Goal: Task Accomplishment & Management: Manage account settings

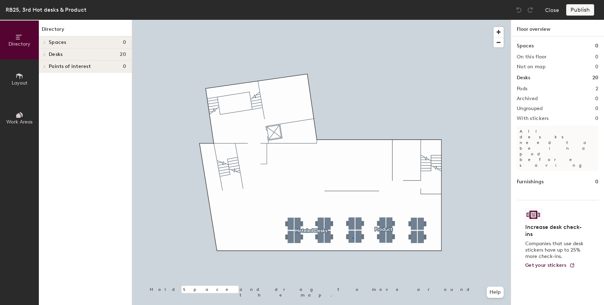
click at [353, 20] on div at bounding box center [321, 20] width 379 height 0
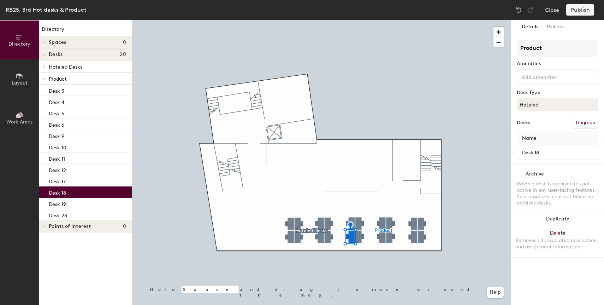
click at [565, 97] on div "Product Amenities Desk Type Hoteled Desks Ungroup Name Desk 18" at bounding box center [558, 102] width 82 height 124
click at [559, 104] on button "Hoteled" at bounding box center [558, 104] width 82 height 13
click at [549, 125] on div "Assigned" at bounding box center [552, 126] width 71 height 11
click at [586, 11] on button "Publish" at bounding box center [580, 9] width 28 height 11
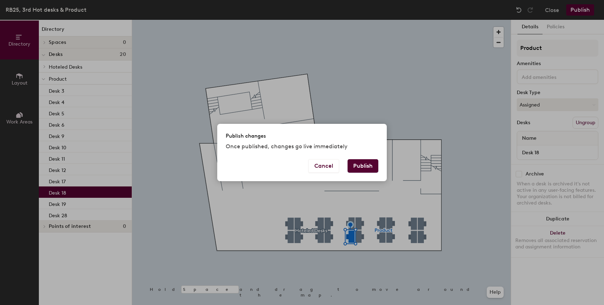
click at [369, 168] on button "Publish" at bounding box center [363, 165] width 31 height 13
